Goal: Task Accomplishment & Management: Manage account settings

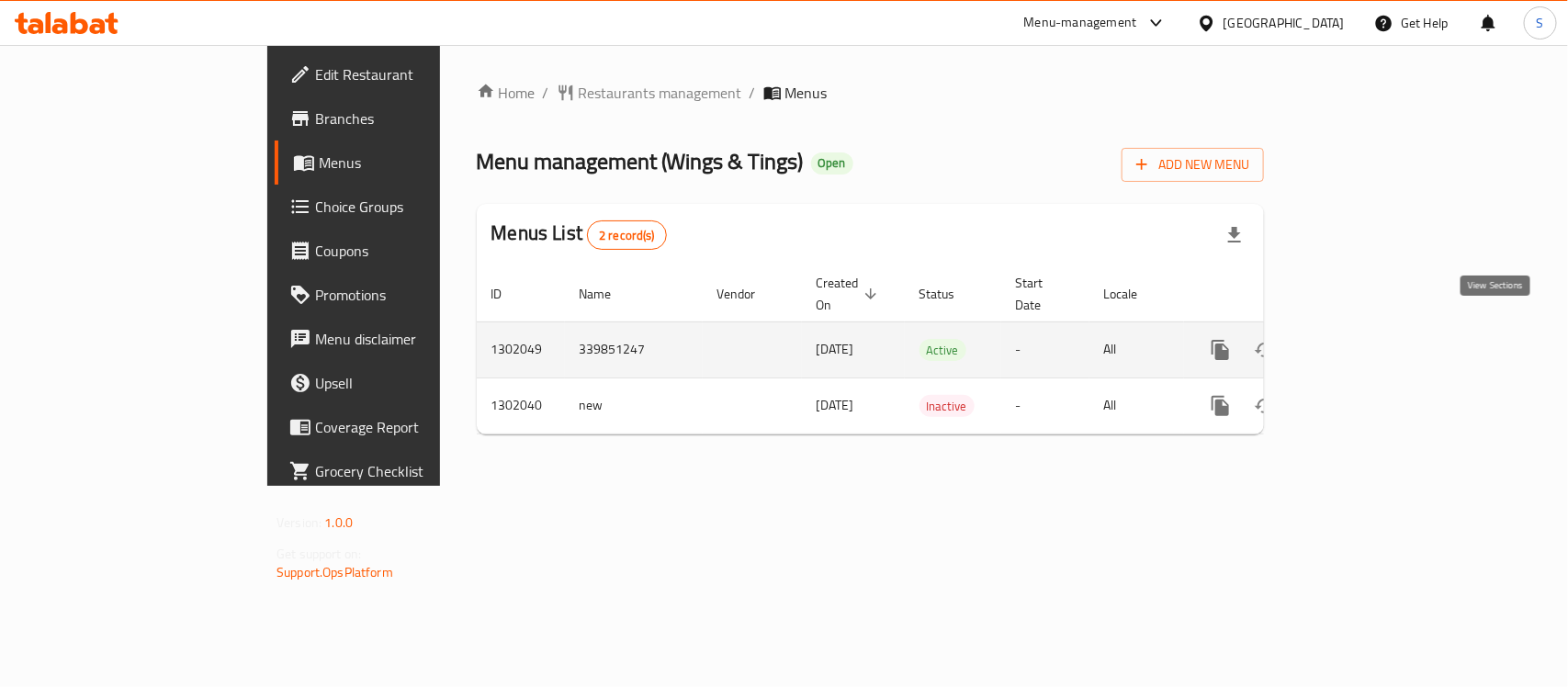
click at [1363, 339] on icon "enhanced table" at bounding box center [1352, 350] width 22 height 22
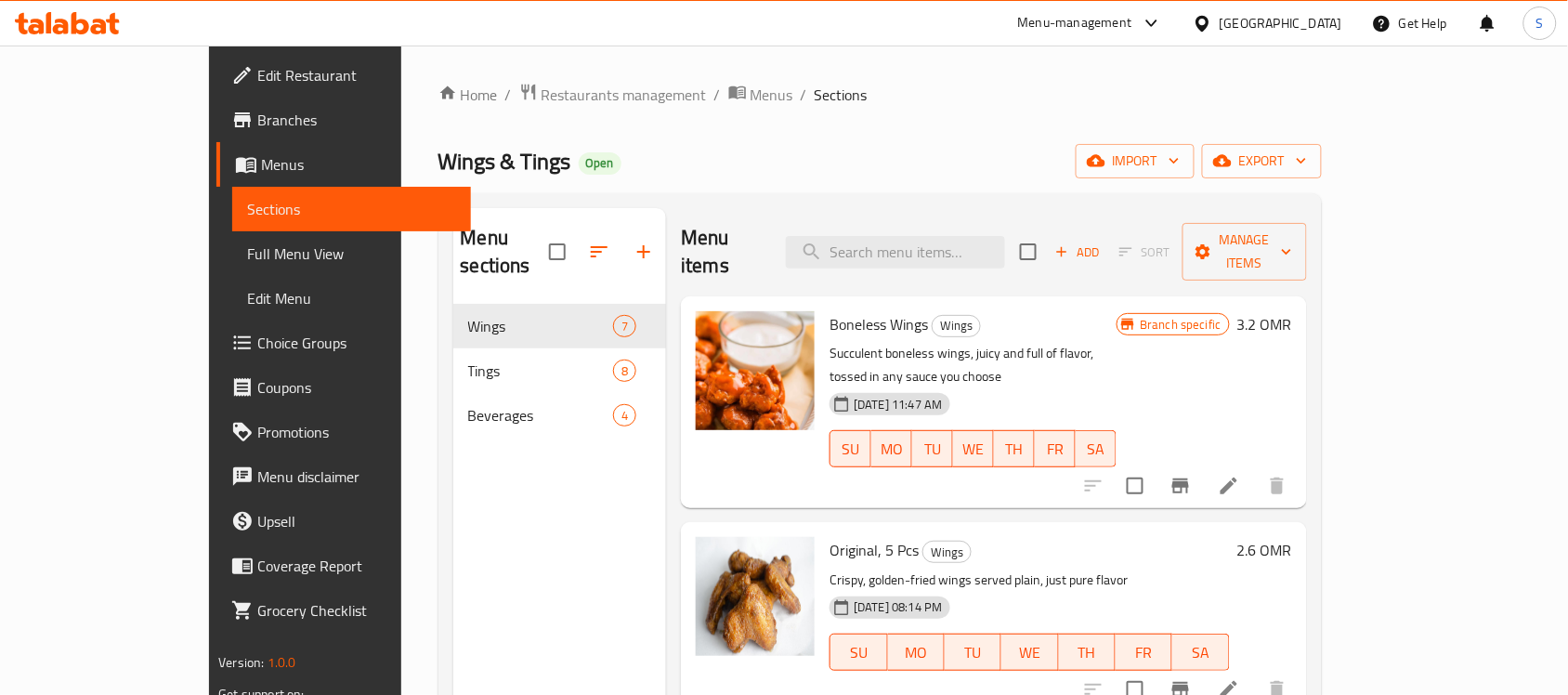
click at [258, 350] on span "Choice Groups" at bounding box center [357, 342] width 199 height 22
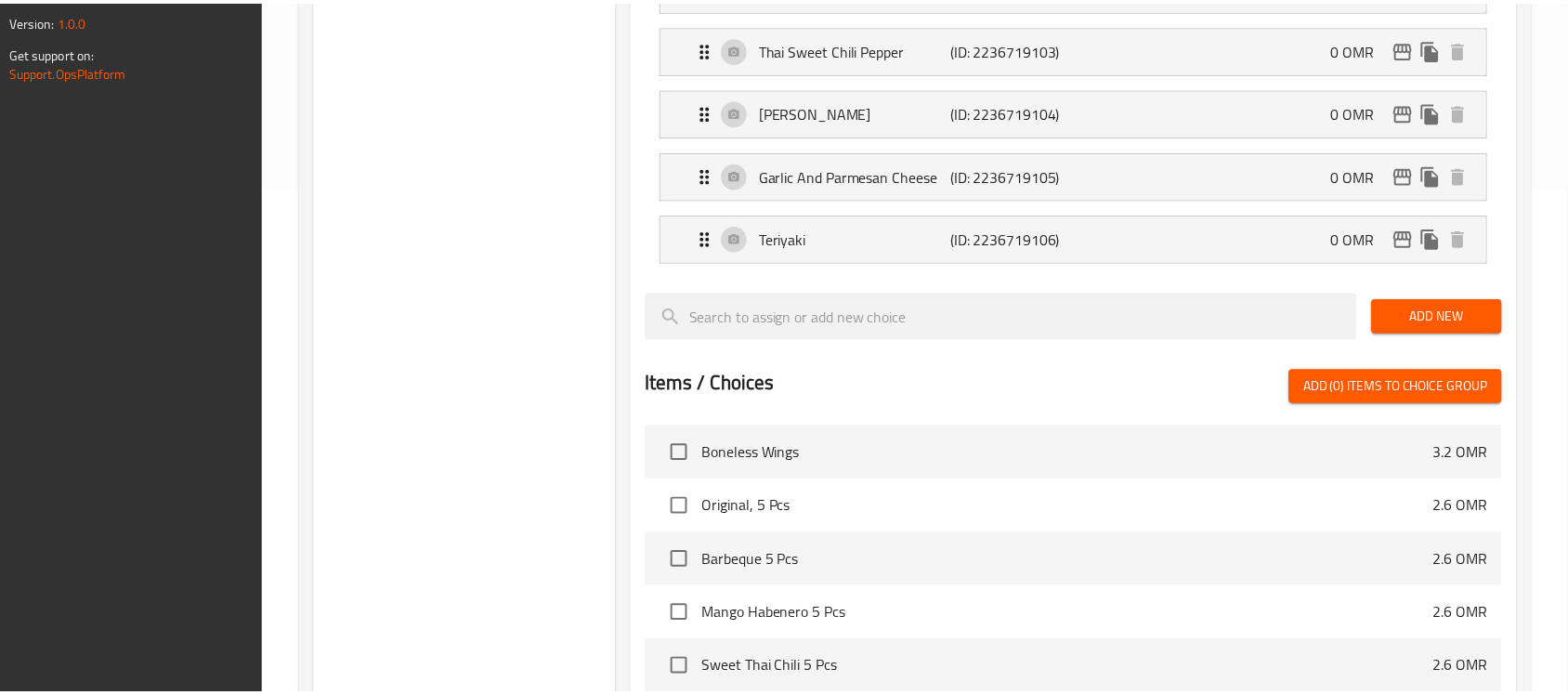
scroll to position [854, 0]
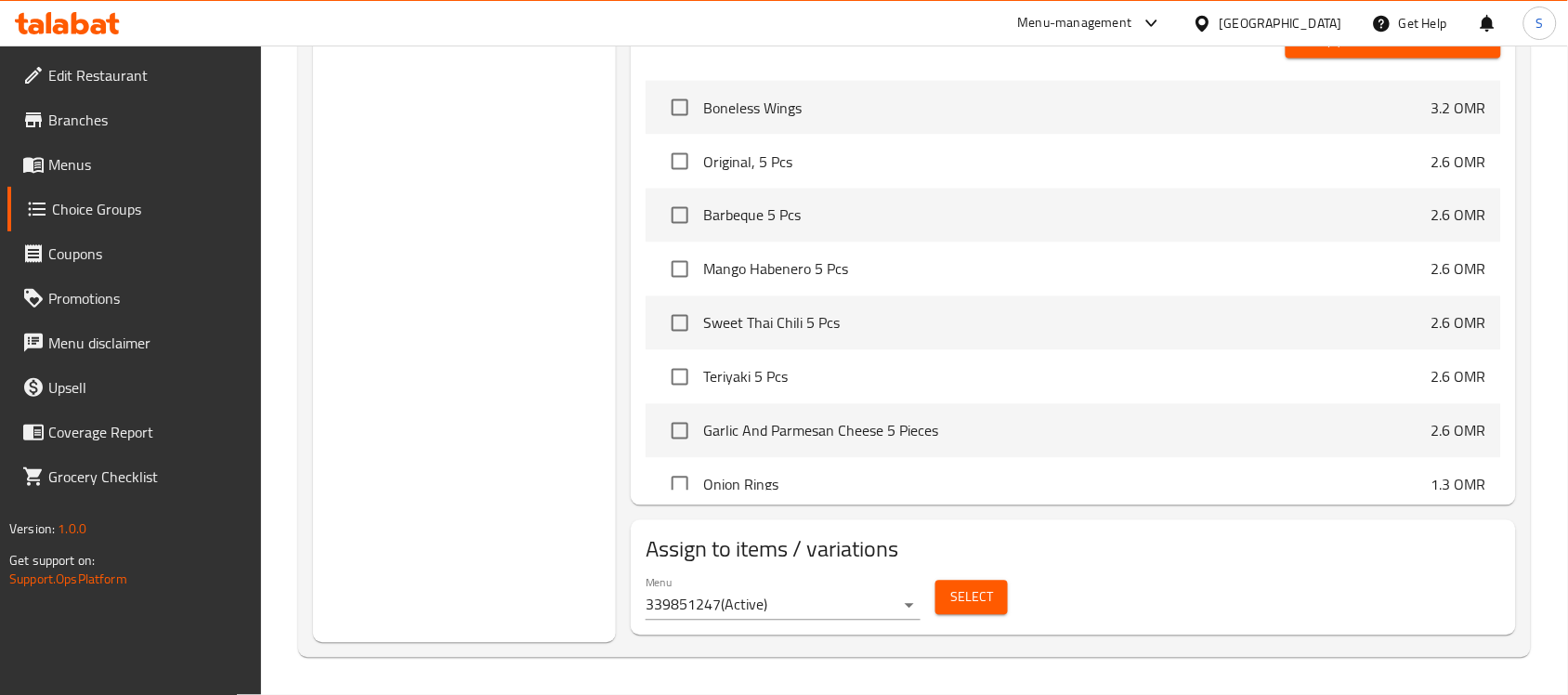
click at [981, 608] on span "Select" at bounding box center [972, 598] width 43 height 23
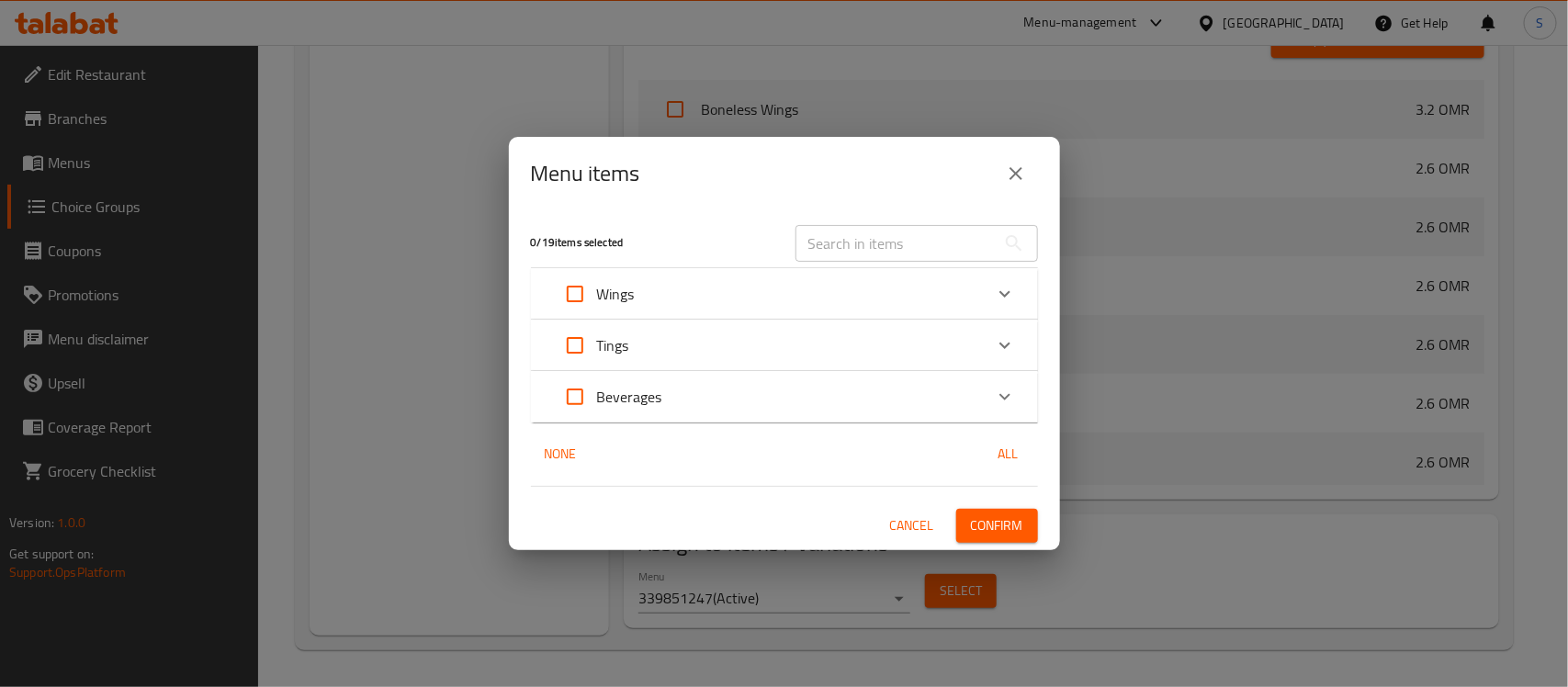
click at [1026, 175] on icon "close" at bounding box center [1016, 173] width 22 height 22
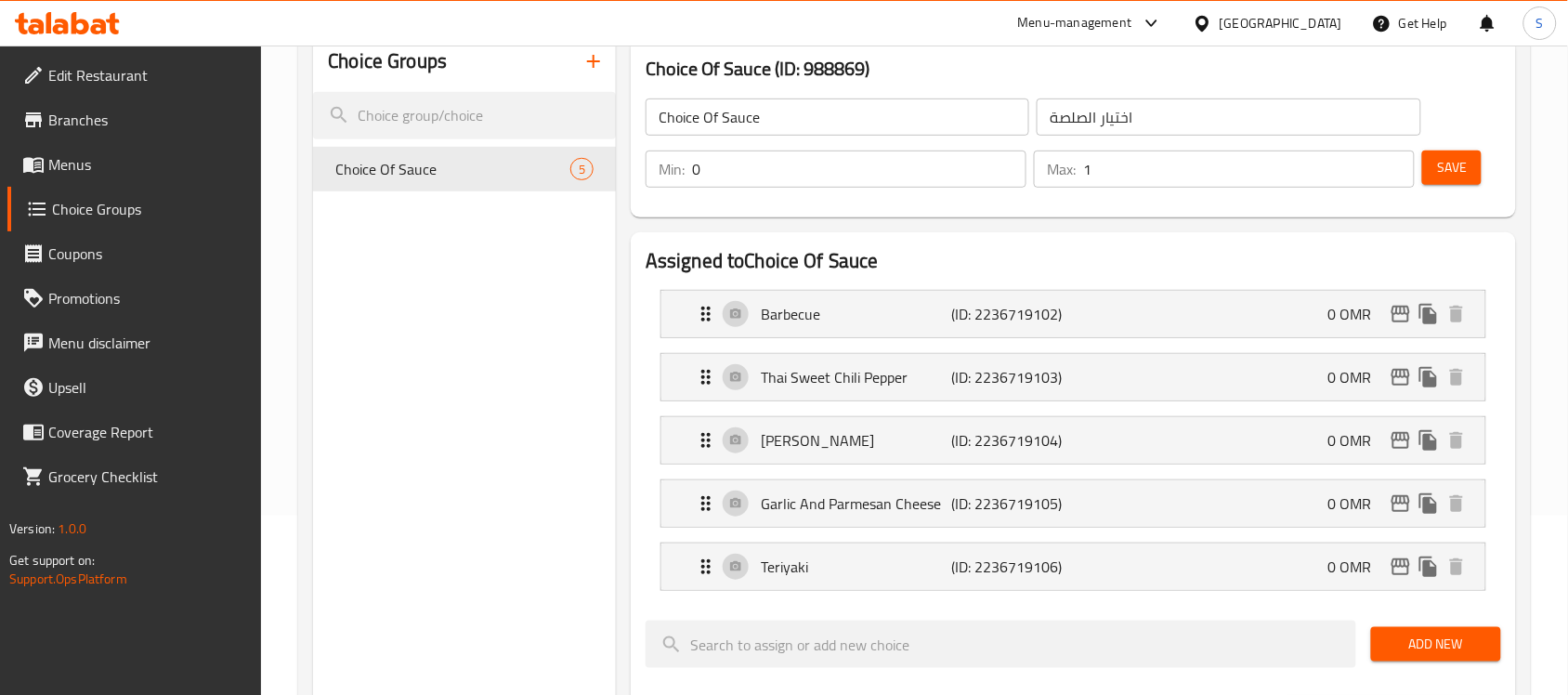
scroll to position [42, 0]
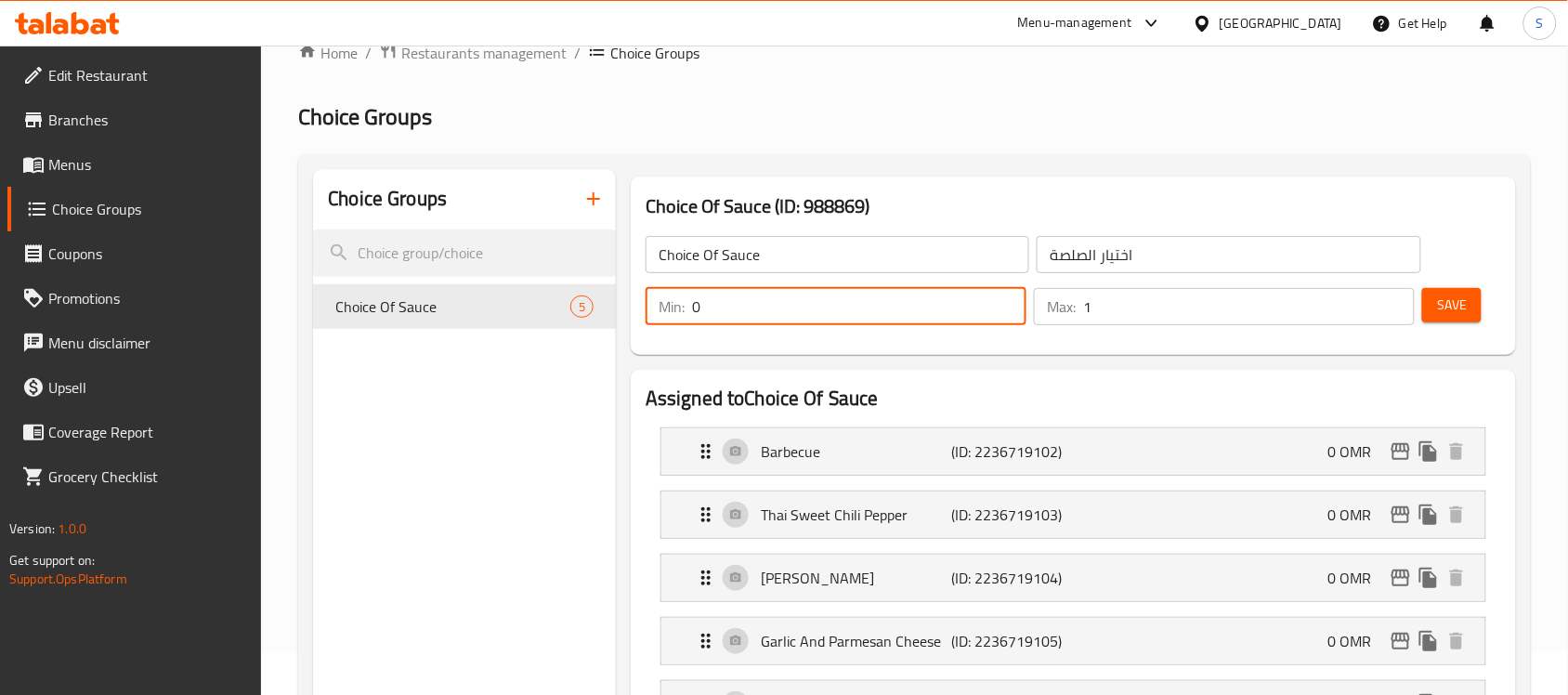
drag, startPoint x: 839, startPoint y: 319, endPoint x: 685, endPoint y: 307, distance: 154.5
click at [687, 307] on div "Min: 0 ​" at bounding box center [836, 306] width 381 height 37
type input "1"
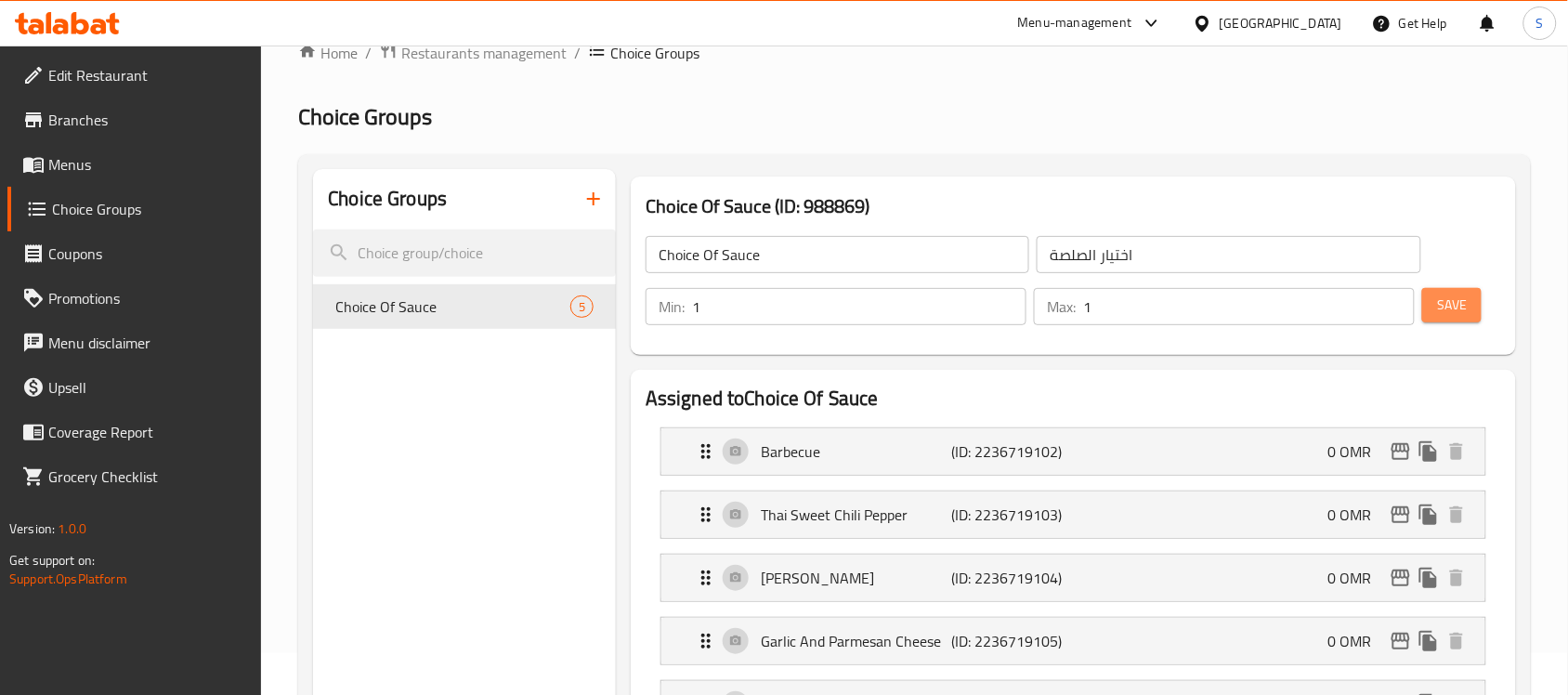
click at [1471, 311] on button "Save" at bounding box center [1451, 304] width 59 height 34
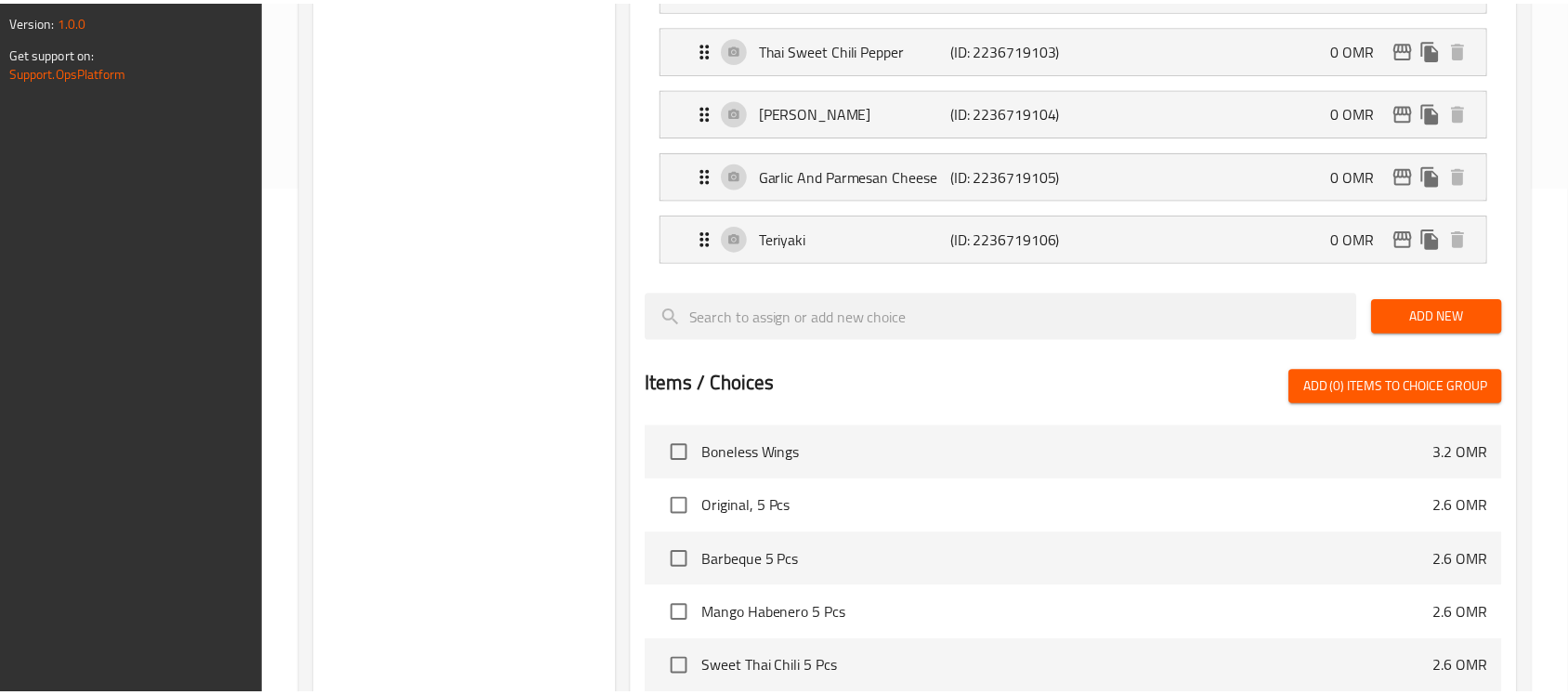
scroll to position [854, 0]
